Goal: Task Accomplishment & Management: Complete application form

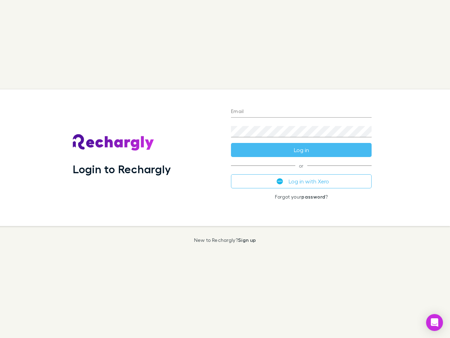
click at [225, 169] on div "Login to Rechargly" at bounding box center [146, 157] width 158 height 136
click at [301, 112] on input "Email" at bounding box center [301, 111] width 141 height 11
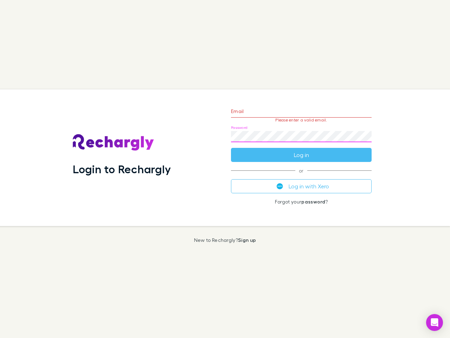
click at [301, 150] on form "Email Please enter a valid email. Password Log in" at bounding box center [301, 131] width 141 height 61
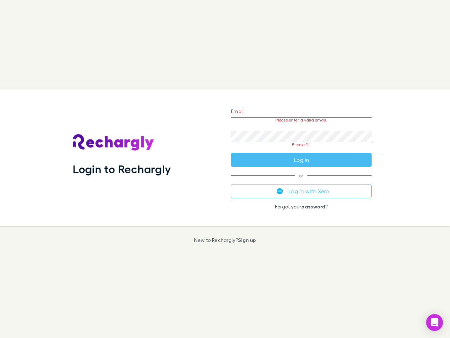
click at [301, 181] on div "Email Please enter a valid email. Password Please fill Log in or Log in with Xe…" at bounding box center [301, 157] width 152 height 136
click at [435, 322] on icon "Open Intercom Messenger" at bounding box center [434, 322] width 7 height 8
